Goal: Transaction & Acquisition: Purchase product/service

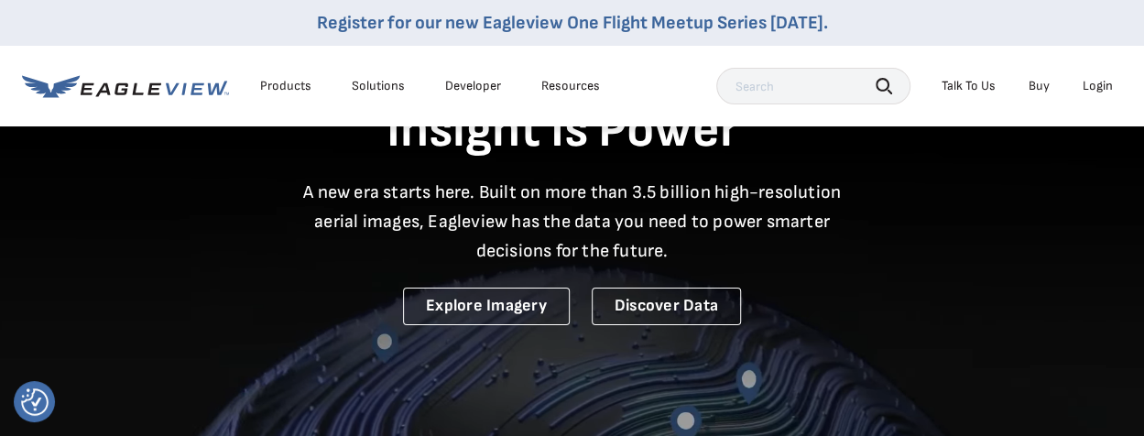
click at [1096, 86] on div "Login" at bounding box center [1098, 86] width 30 height 16
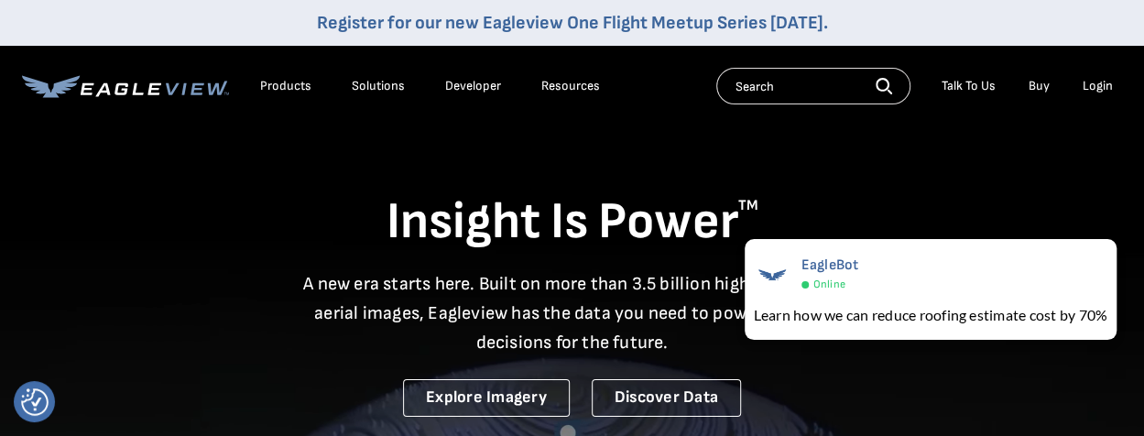
click at [1103, 90] on div "Login" at bounding box center [1098, 86] width 30 height 16
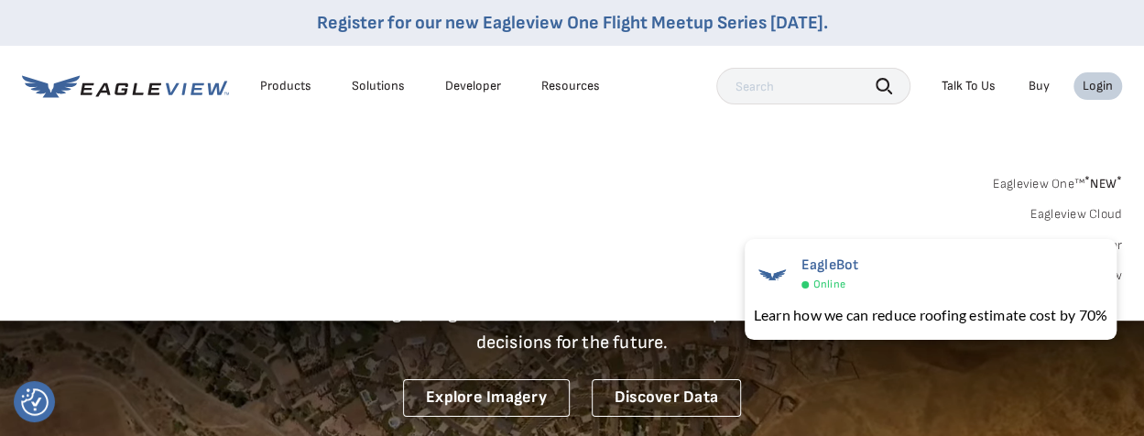
click at [1105, 83] on div "Login" at bounding box center [1098, 86] width 30 height 16
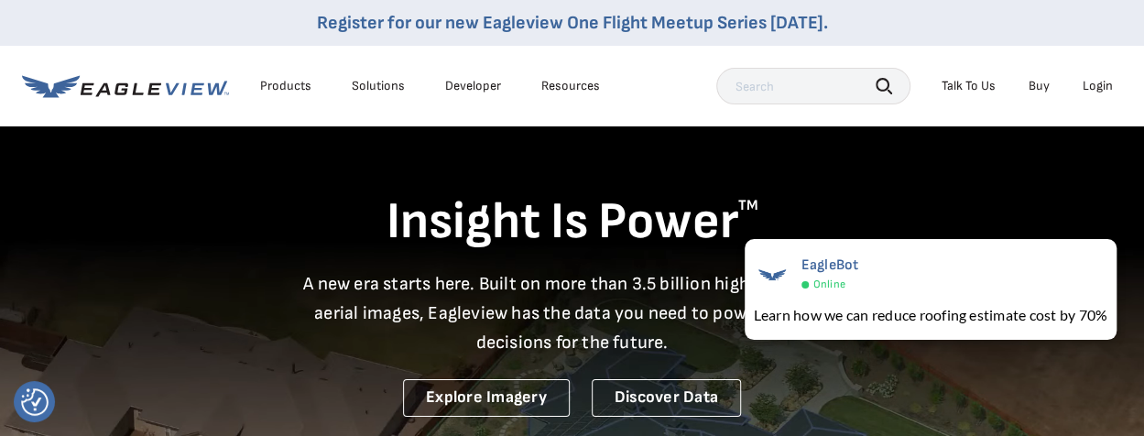
click at [1101, 84] on div "Login" at bounding box center [1098, 86] width 30 height 16
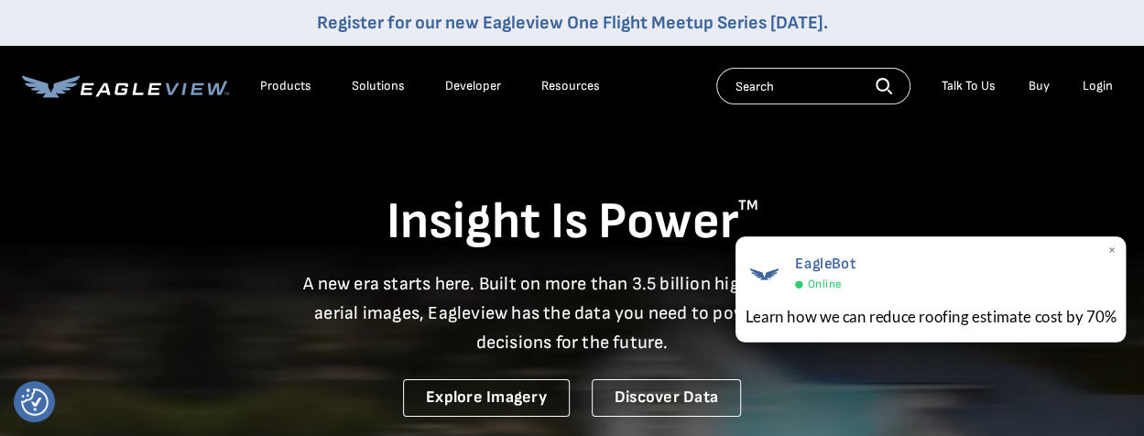
click at [1110, 252] on span "×" at bounding box center [1111, 251] width 10 height 19
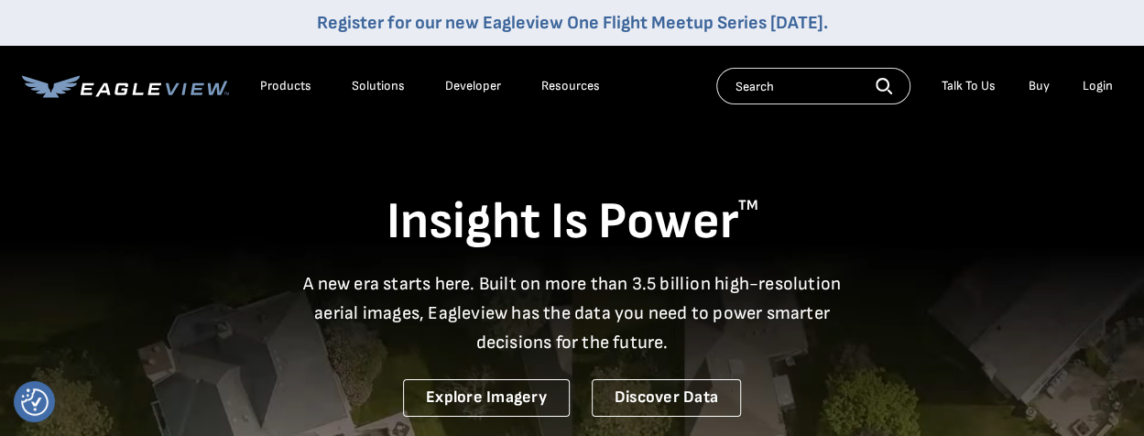
click at [1095, 83] on div "Login" at bounding box center [1098, 86] width 30 height 16
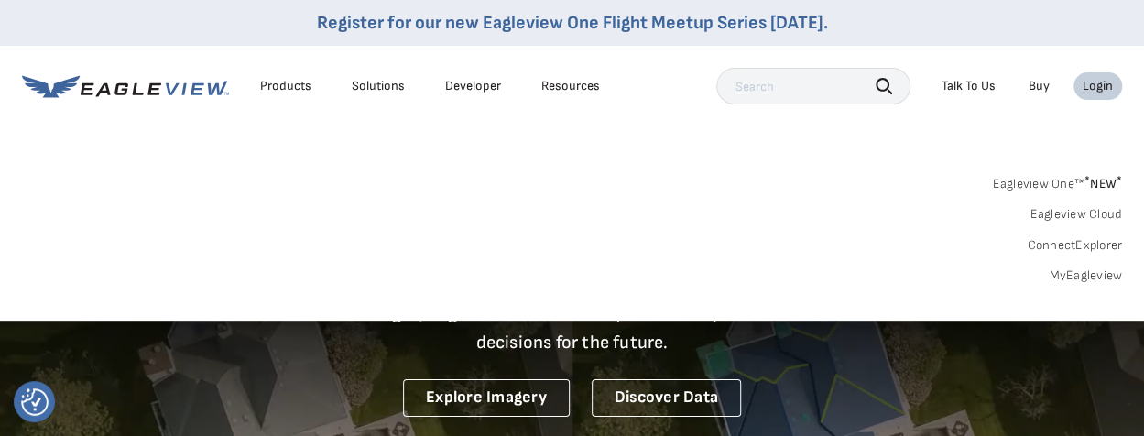
click at [1072, 274] on link "MyEagleview" at bounding box center [1085, 275] width 73 height 16
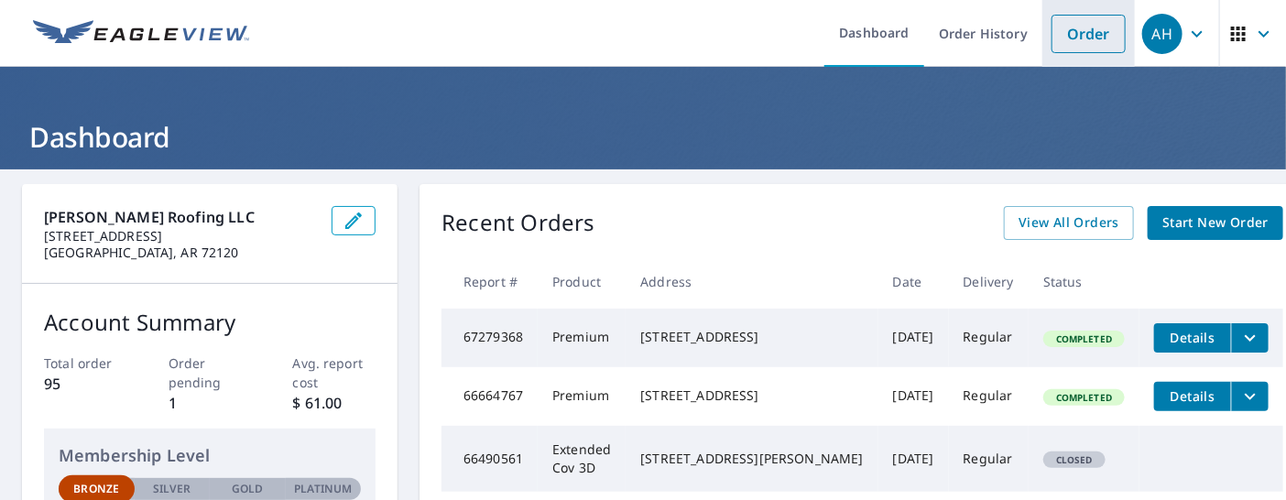
click at [1073, 29] on link "Order" at bounding box center [1088, 34] width 74 height 38
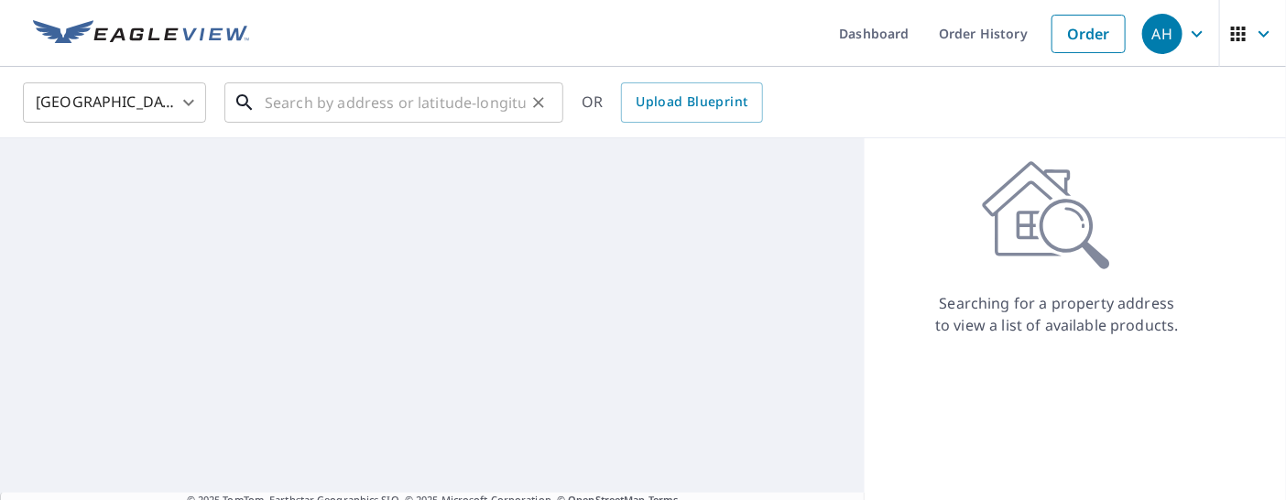
click at [332, 103] on input "text" at bounding box center [395, 102] width 261 height 51
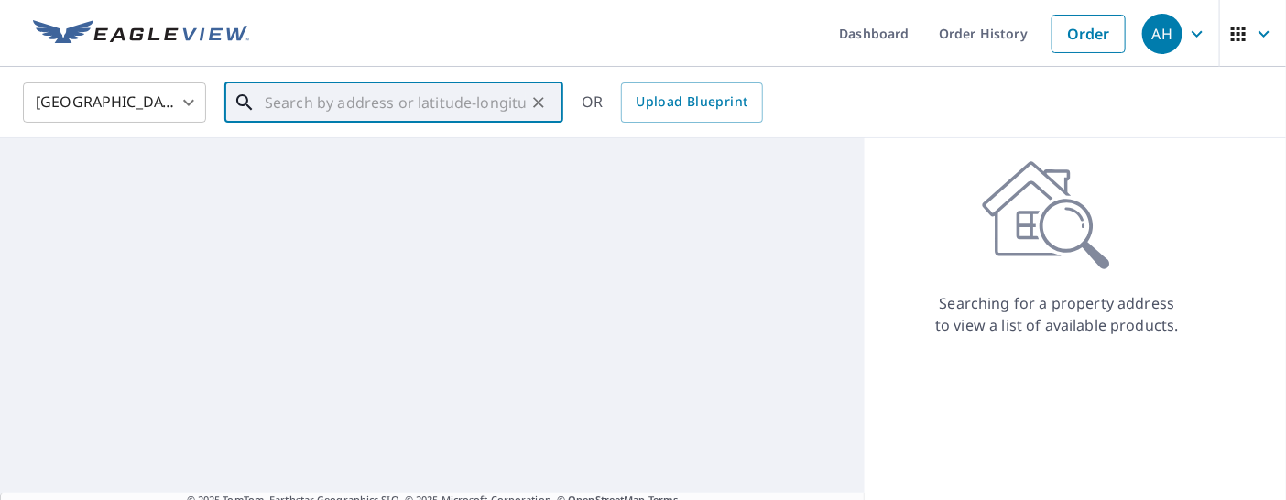
click at [392, 98] on input "text" at bounding box center [395, 102] width 261 height 51
paste input "[STREET_ADDRESS][PERSON_NAME]"
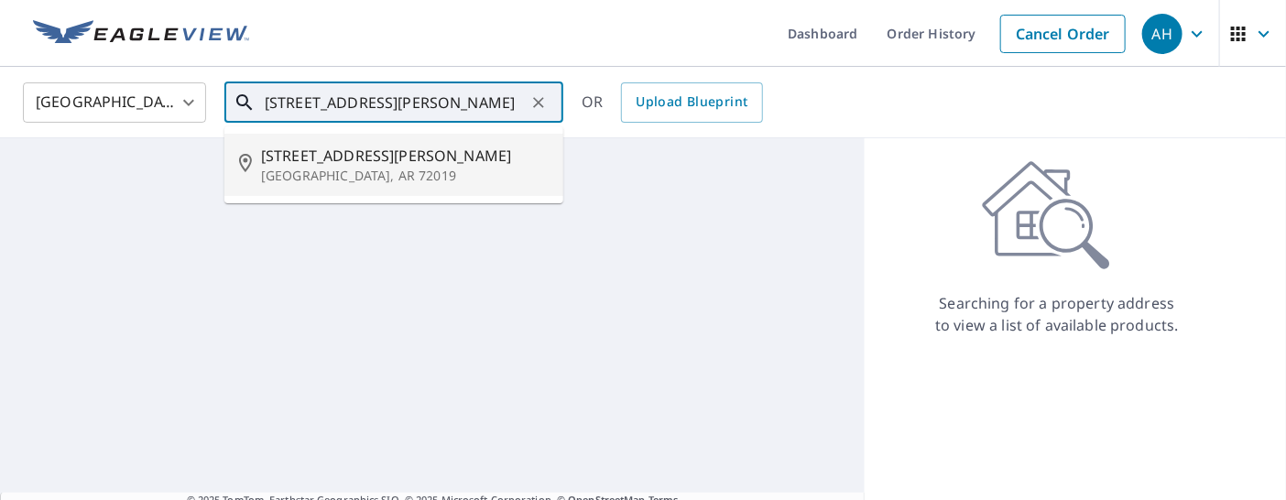
click at [295, 171] on p "[GEOGRAPHIC_DATA], AR 72019" at bounding box center [405, 176] width 288 height 18
type input "[STREET_ADDRESS][PERSON_NAME]"
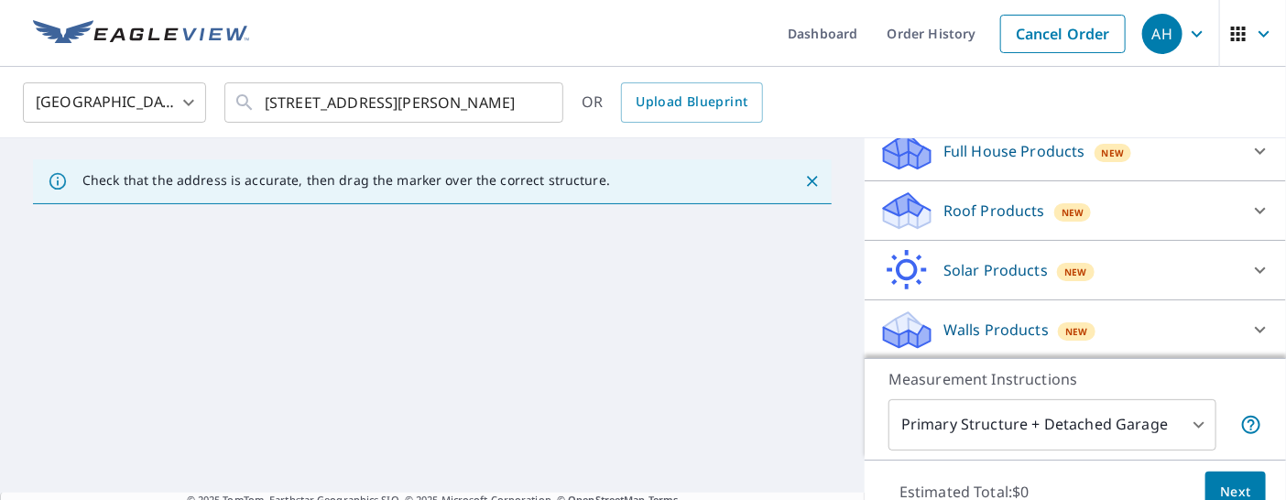
scroll to position [69, 0]
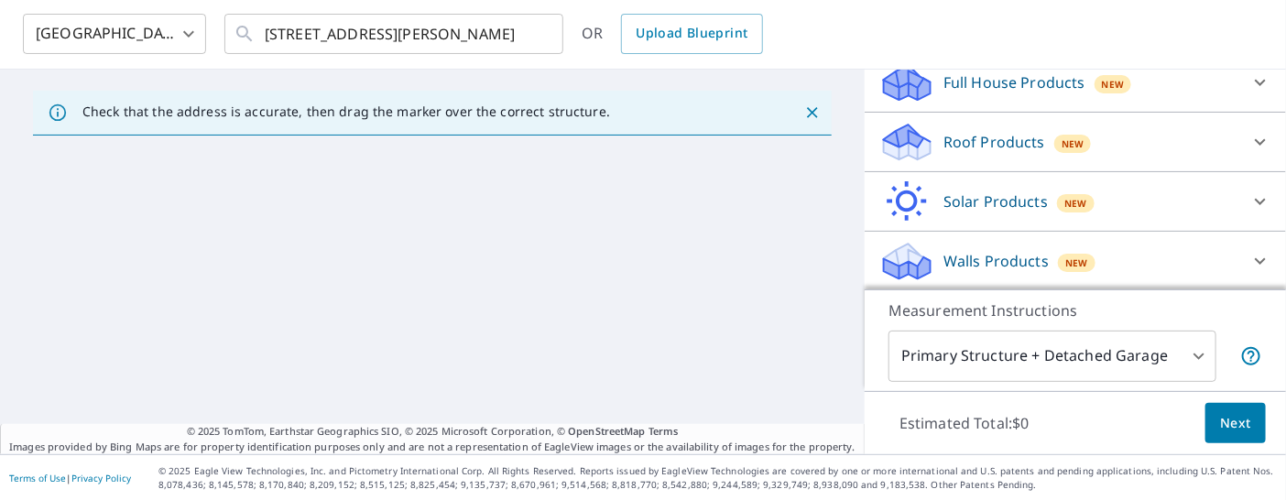
click at [1157, 353] on body "AH AH Dashboard Order History Cancel Order AH United States US ​ 4305 Glenda Ln…" at bounding box center [643, 250] width 1286 height 500
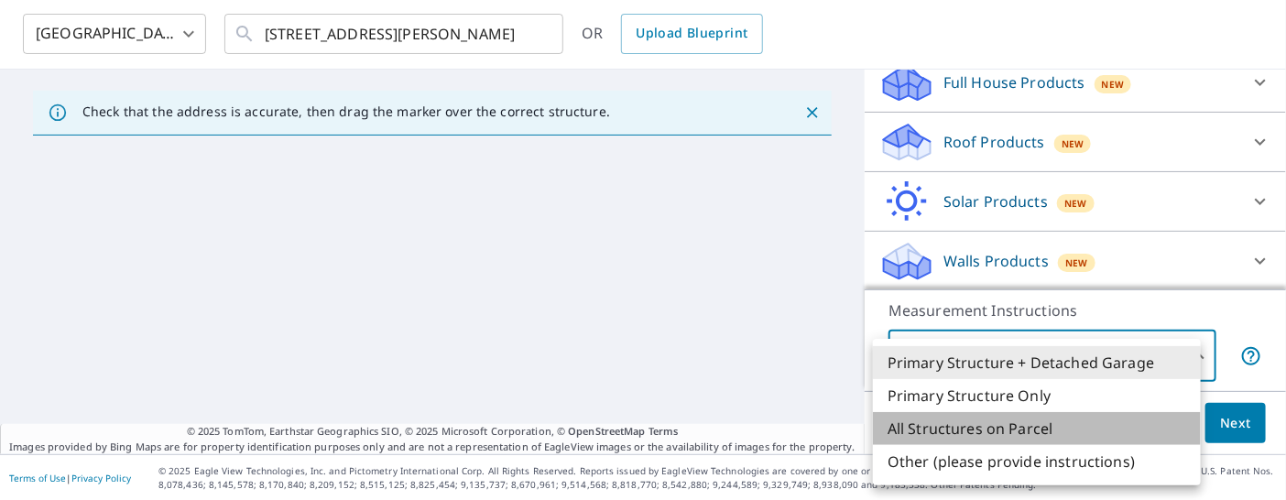
click at [1042, 429] on li "All Structures on Parcel" at bounding box center [1037, 428] width 328 height 33
type input "3"
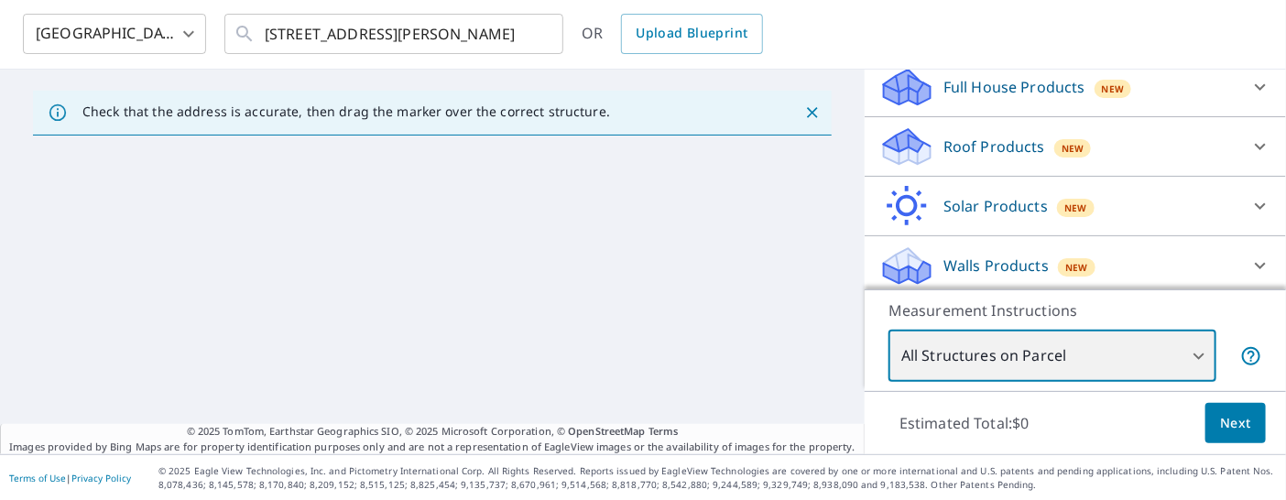
scroll to position [206, 0]
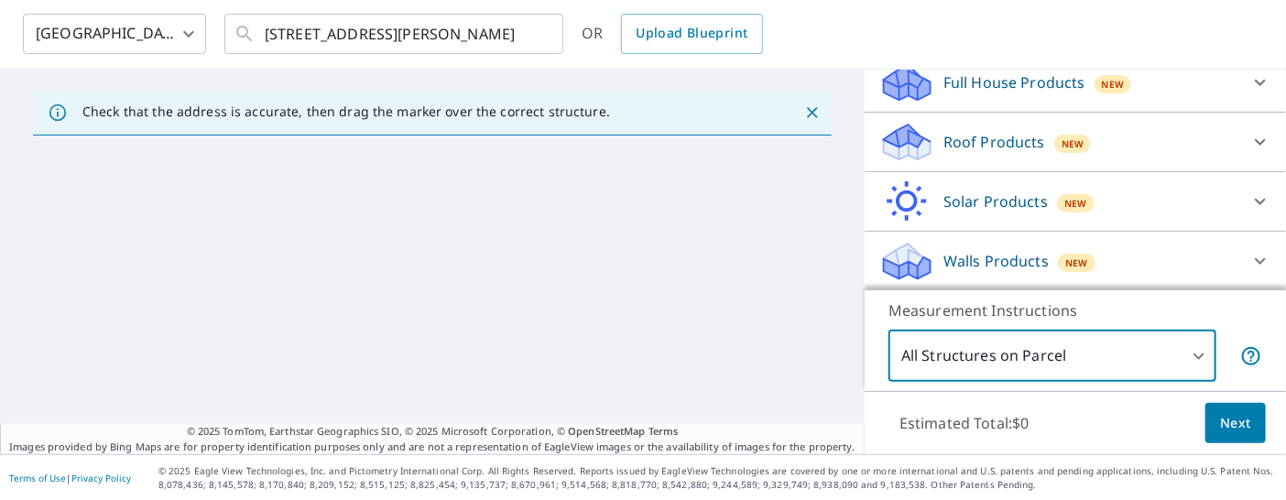
click at [1157, 139] on icon at bounding box center [1260, 142] width 22 height 22
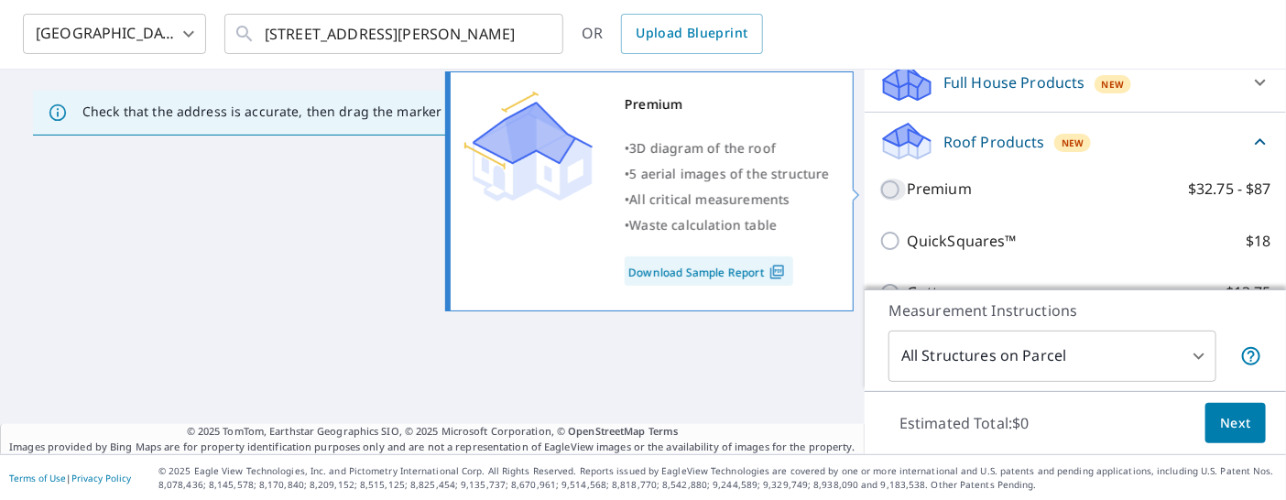
click at [881, 186] on input "Premium $32.75 - $87" at bounding box center [892, 190] width 27 height 22
checkbox input "true"
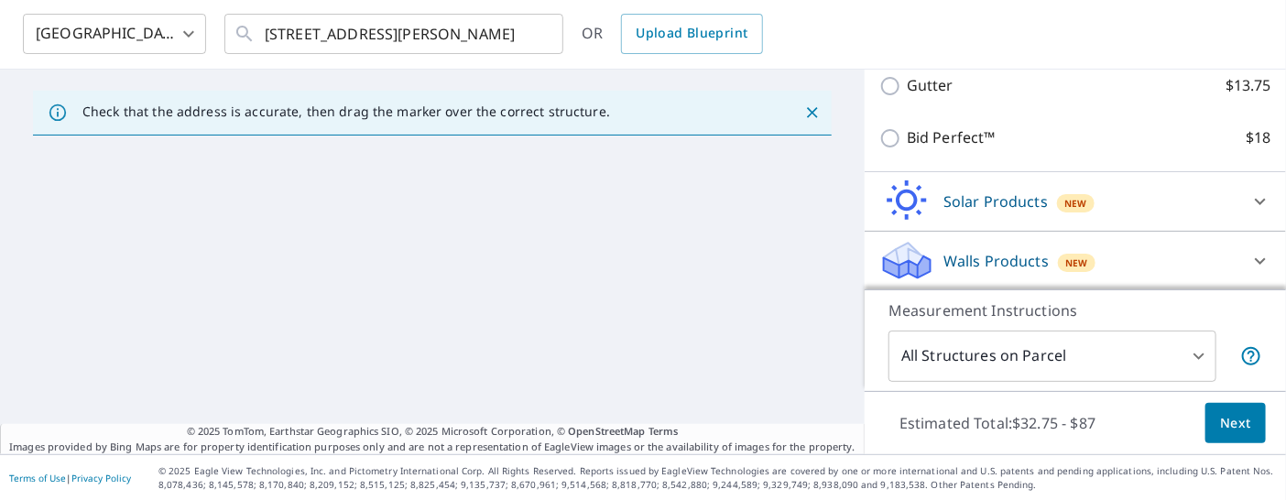
scroll to position [69, 0]
click at [1157, 427] on span "Next" at bounding box center [1235, 423] width 31 height 23
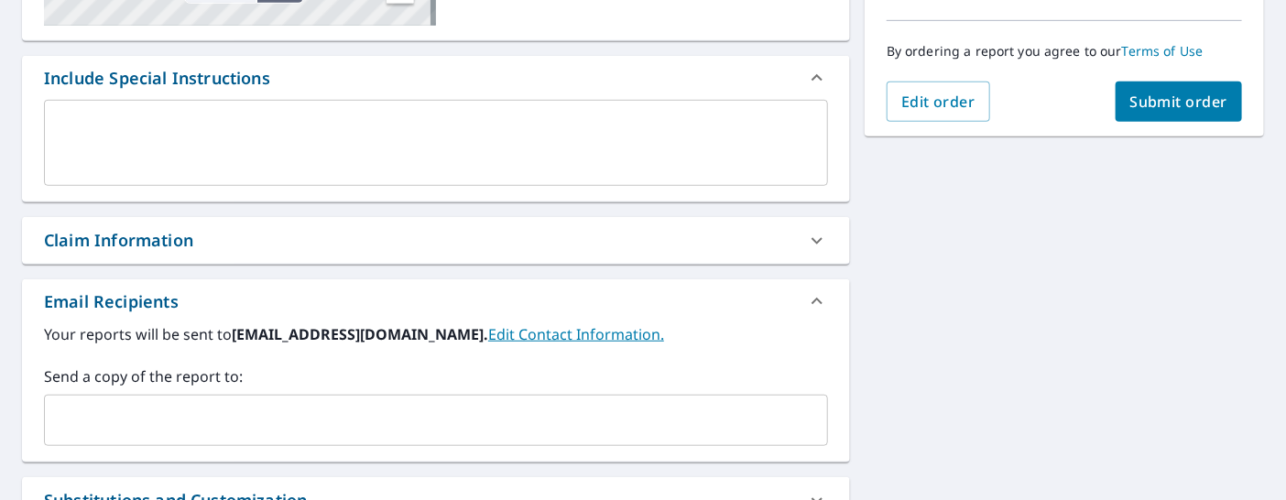
scroll to position [476, 0]
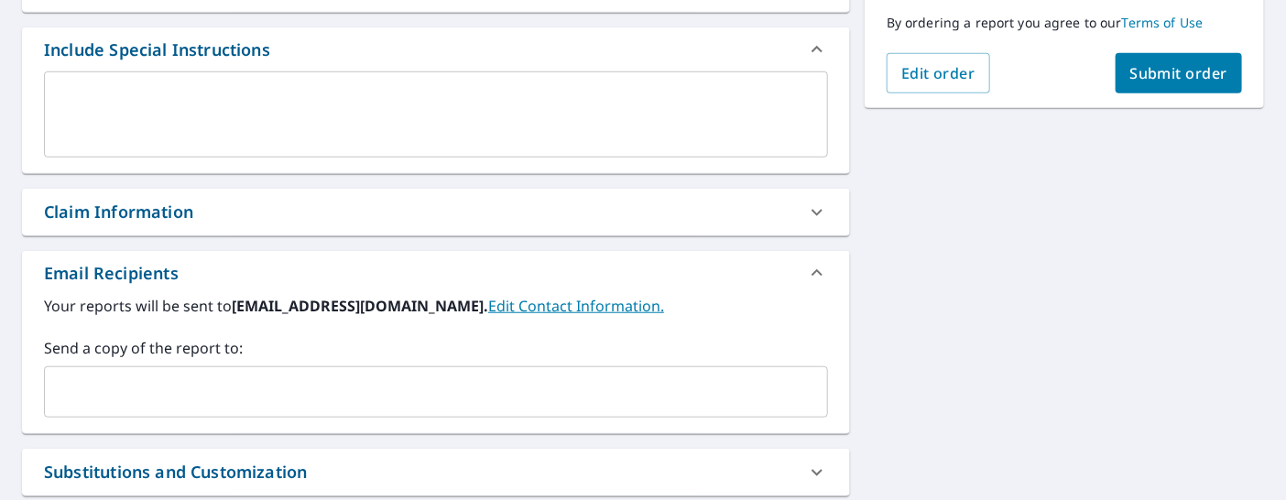
click at [343, 398] on input "text" at bounding box center [422, 392] width 740 height 35
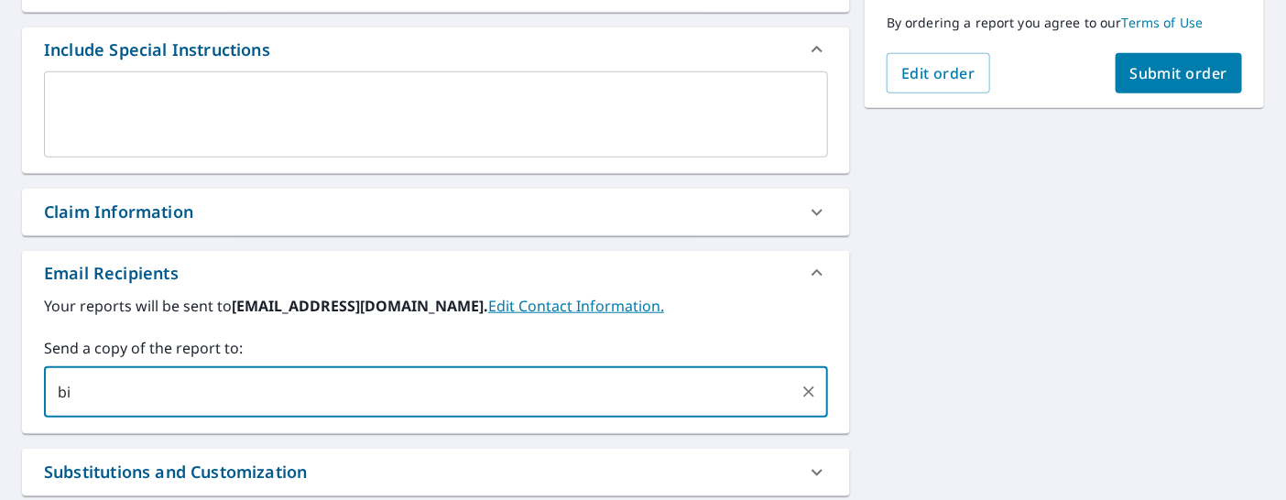
type input "b"
type input "oscartinoco@angeloroofingcompany.com,"
type input "a"
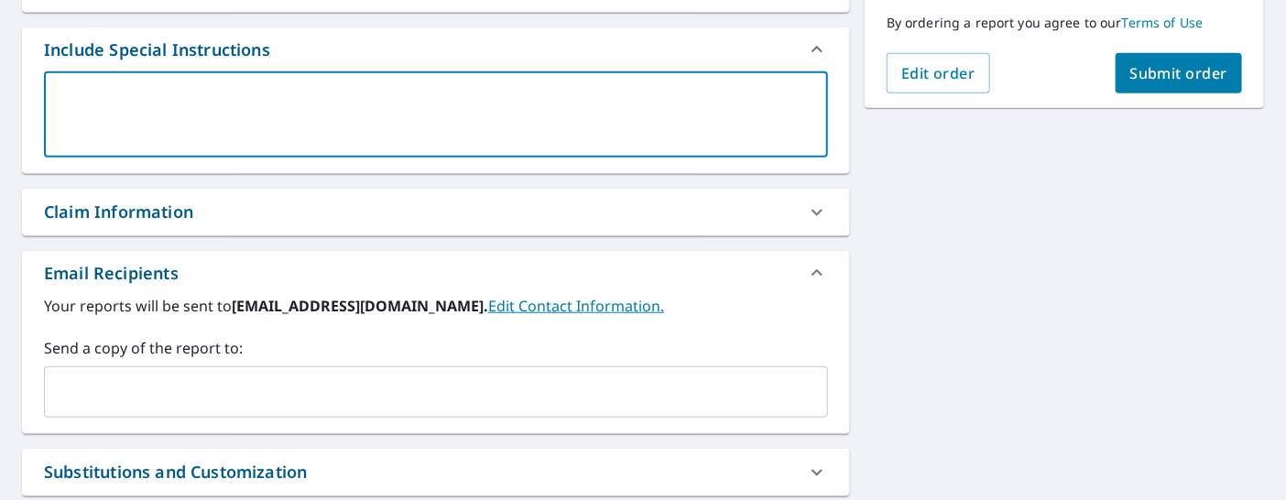
click at [313, 117] on textarea at bounding box center [436, 115] width 758 height 52
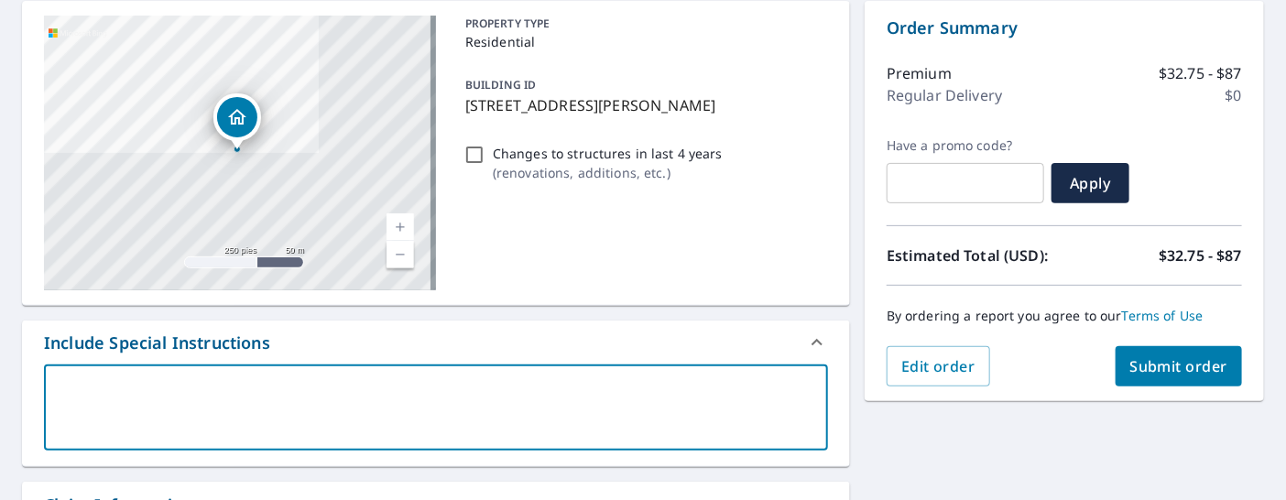
scroll to position [171, 0]
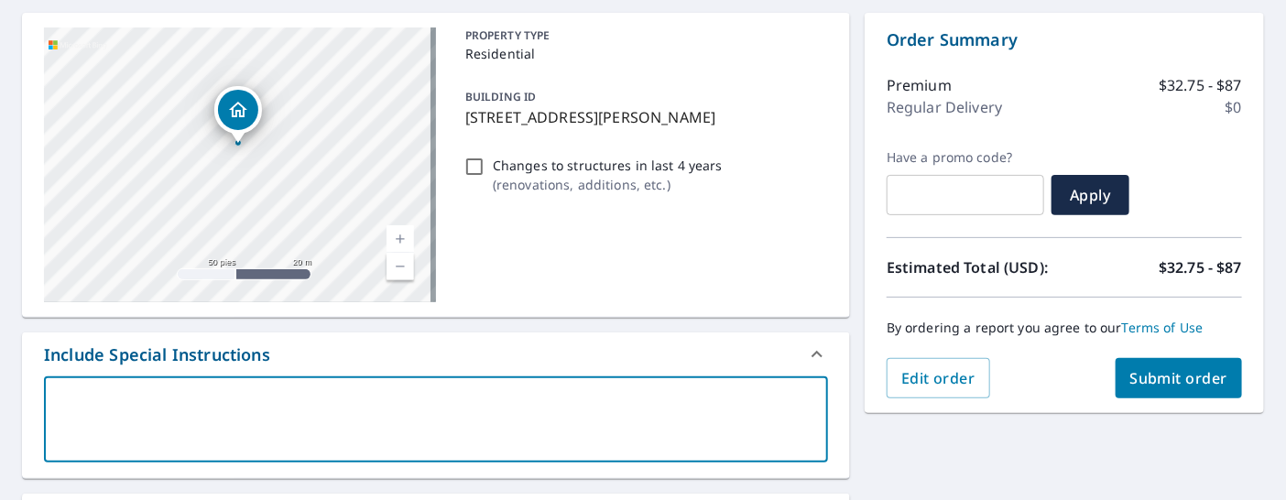
drag, startPoint x: 150, startPoint y: 114, endPoint x: 262, endPoint y: 174, distance: 126.6
click at [262, 174] on div "4305 Glenda Ln Benton, AR 72019" at bounding box center [240, 164] width 392 height 275
drag, startPoint x: 220, startPoint y: 154, endPoint x: 248, endPoint y: 179, distance: 37.7
click at [248, 179] on div "4305 Glenda Ln Benton, AR 72019" at bounding box center [240, 164] width 392 height 275
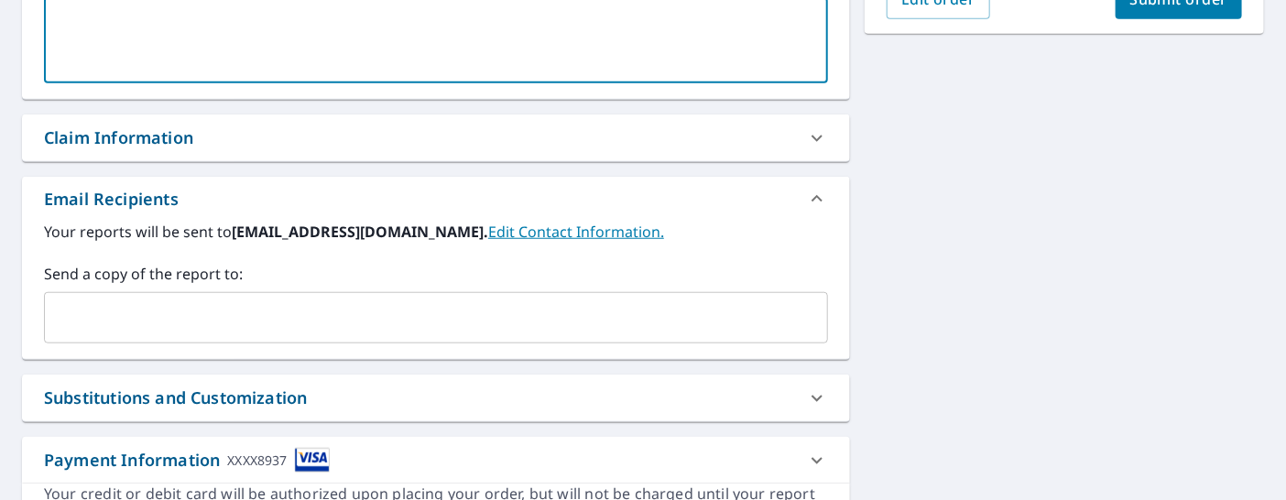
scroll to position [578, 0]
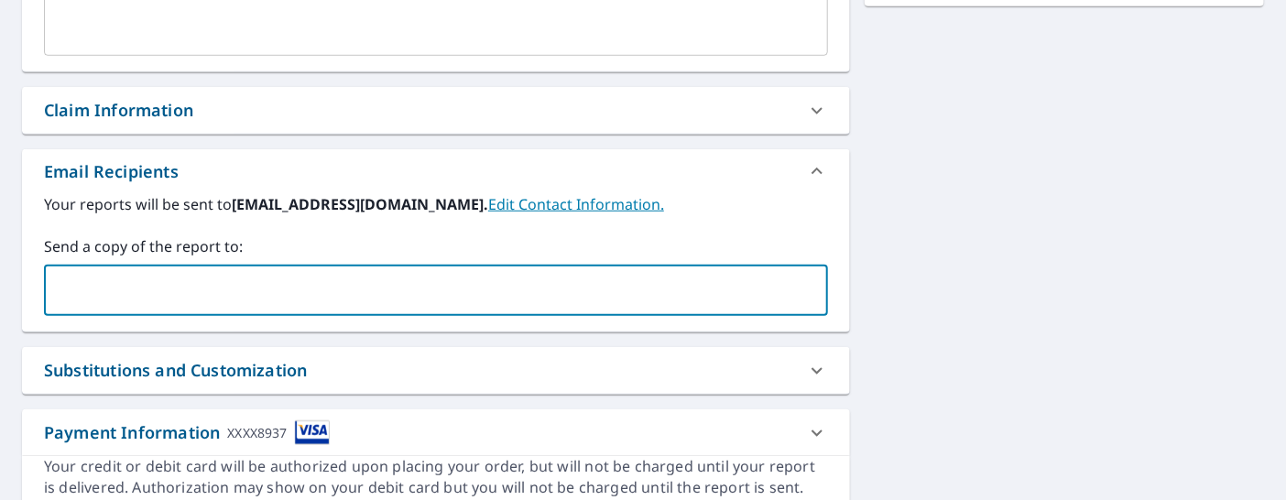
click at [224, 300] on input "text" at bounding box center [422, 290] width 740 height 35
paste input ""jesus@angeloroofingcompany.com" <jesus@angeloroofingcompany.com>"
type input """
click at [271, 286] on input "text" at bounding box center [422, 290] width 740 height 35
paste input ""Blanca Chavez" <bianca@angeloroofingcompany.com>"
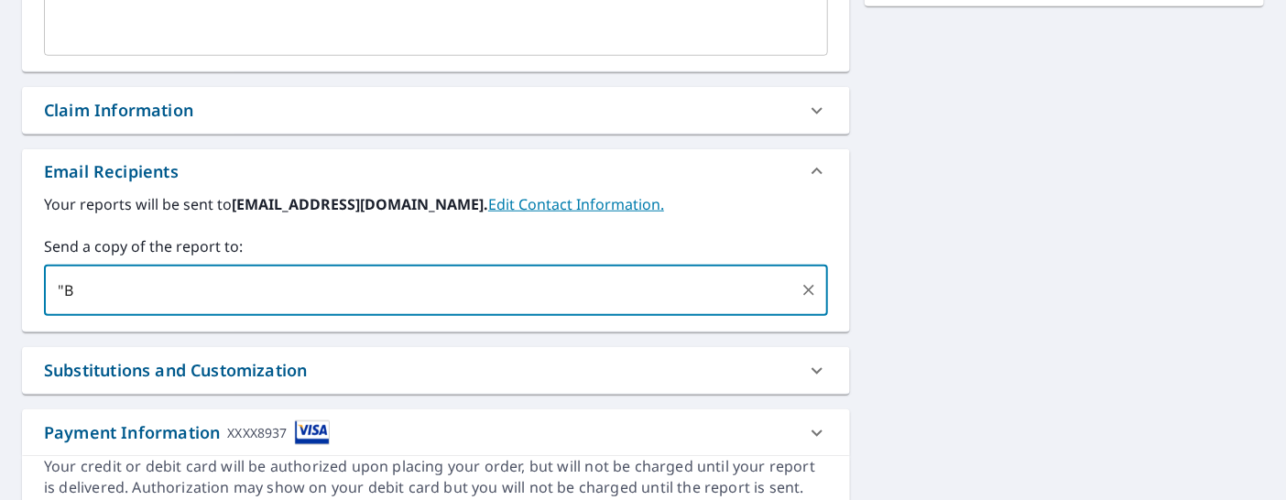
type input """
paste input "bianca@angeloroofingcompany.com"
type input "bianca@angeloroofingcompany.com"
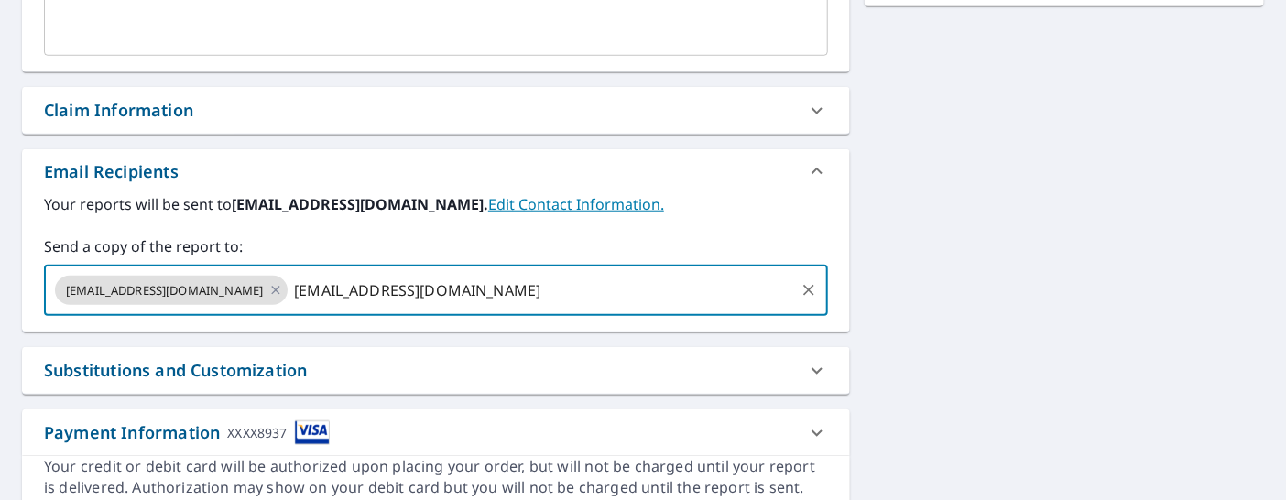
type input "oscartinoco@angeloroofingcompany.com"
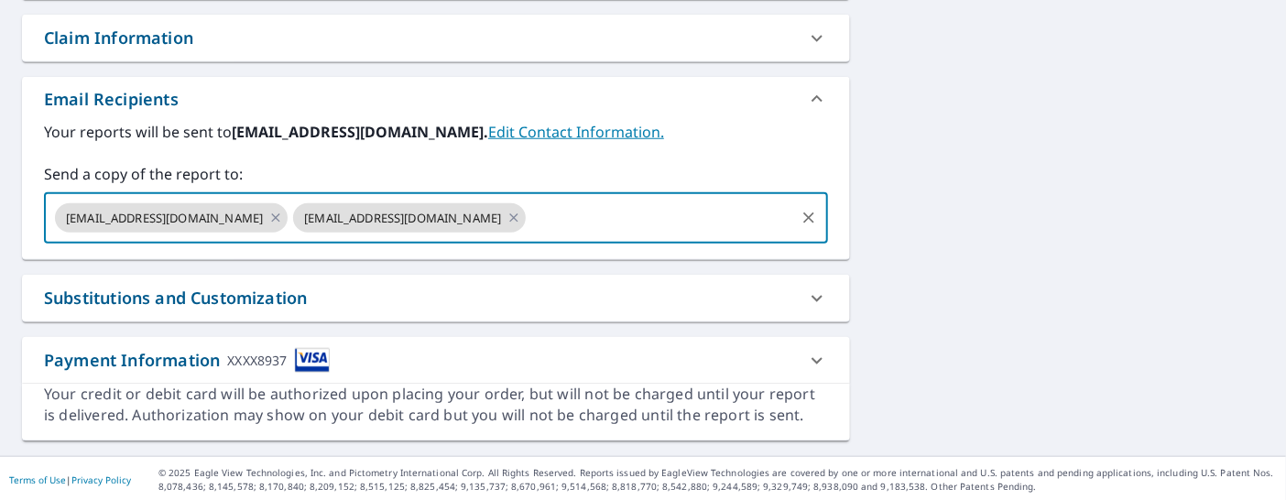
click at [812, 359] on icon at bounding box center [817, 360] width 11 height 6
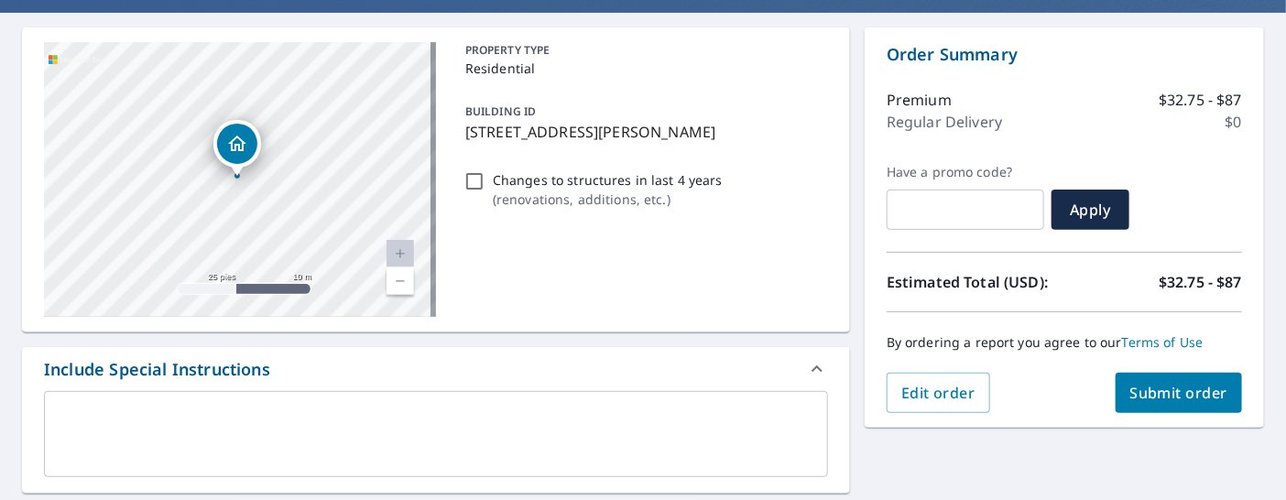
scroll to position [137, 0]
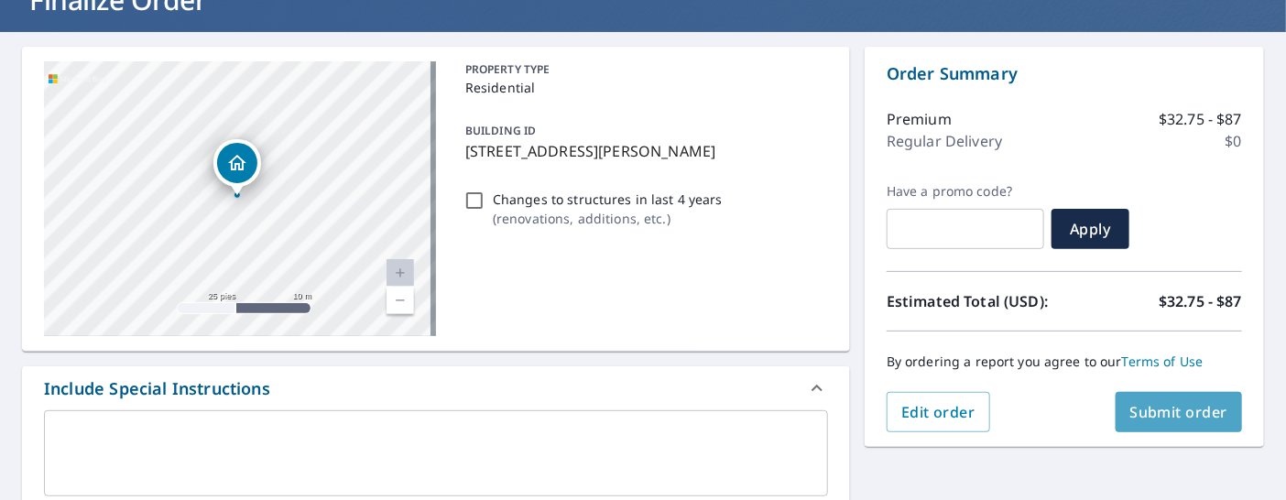
click at [1157, 410] on span "Submit order" at bounding box center [1179, 412] width 98 height 20
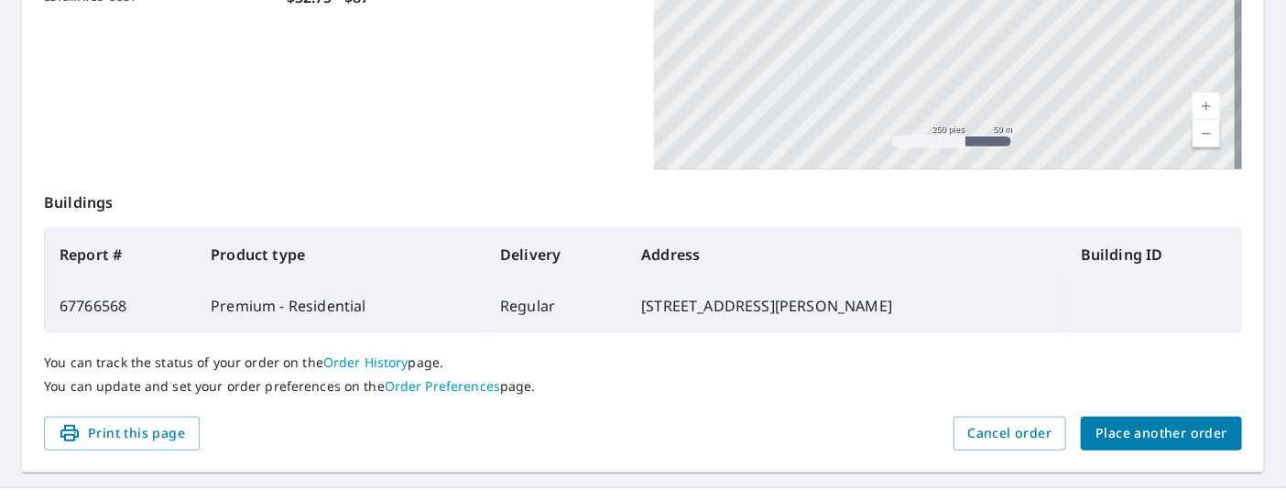
scroll to position [544, 0]
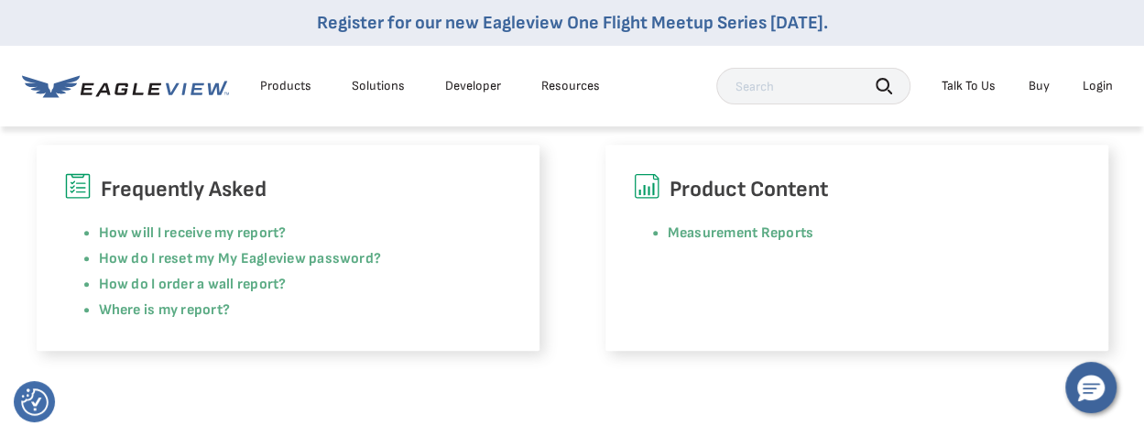
scroll to position [550, 0]
